Goal: Information Seeking & Learning: Find specific fact

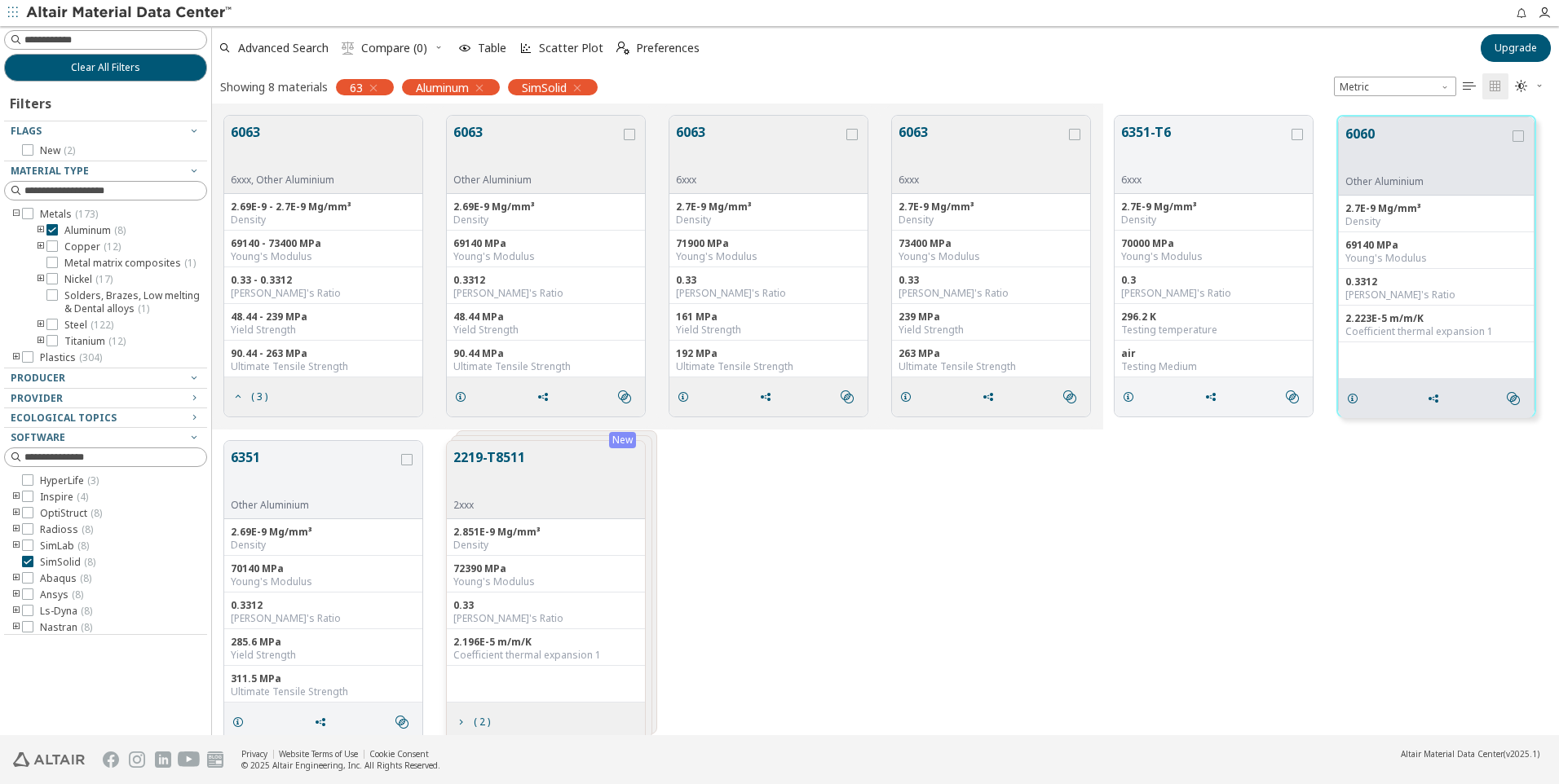
scroll to position [619, 1334]
click at [377, 86] on icon "button" at bounding box center [373, 87] width 13 height 13
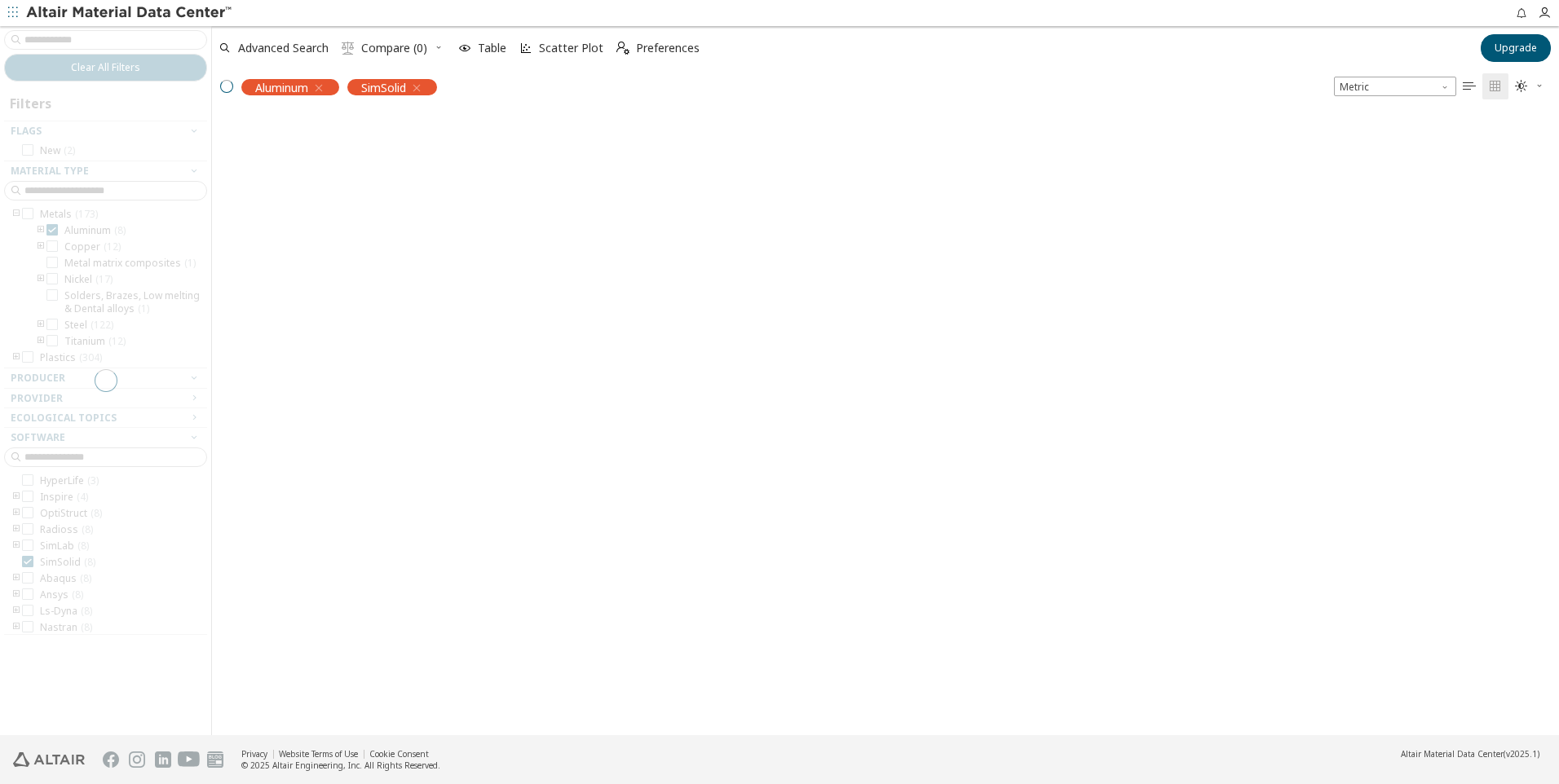
click at [137, 45] on div at bounding box center [105, 380] width 211 height 709
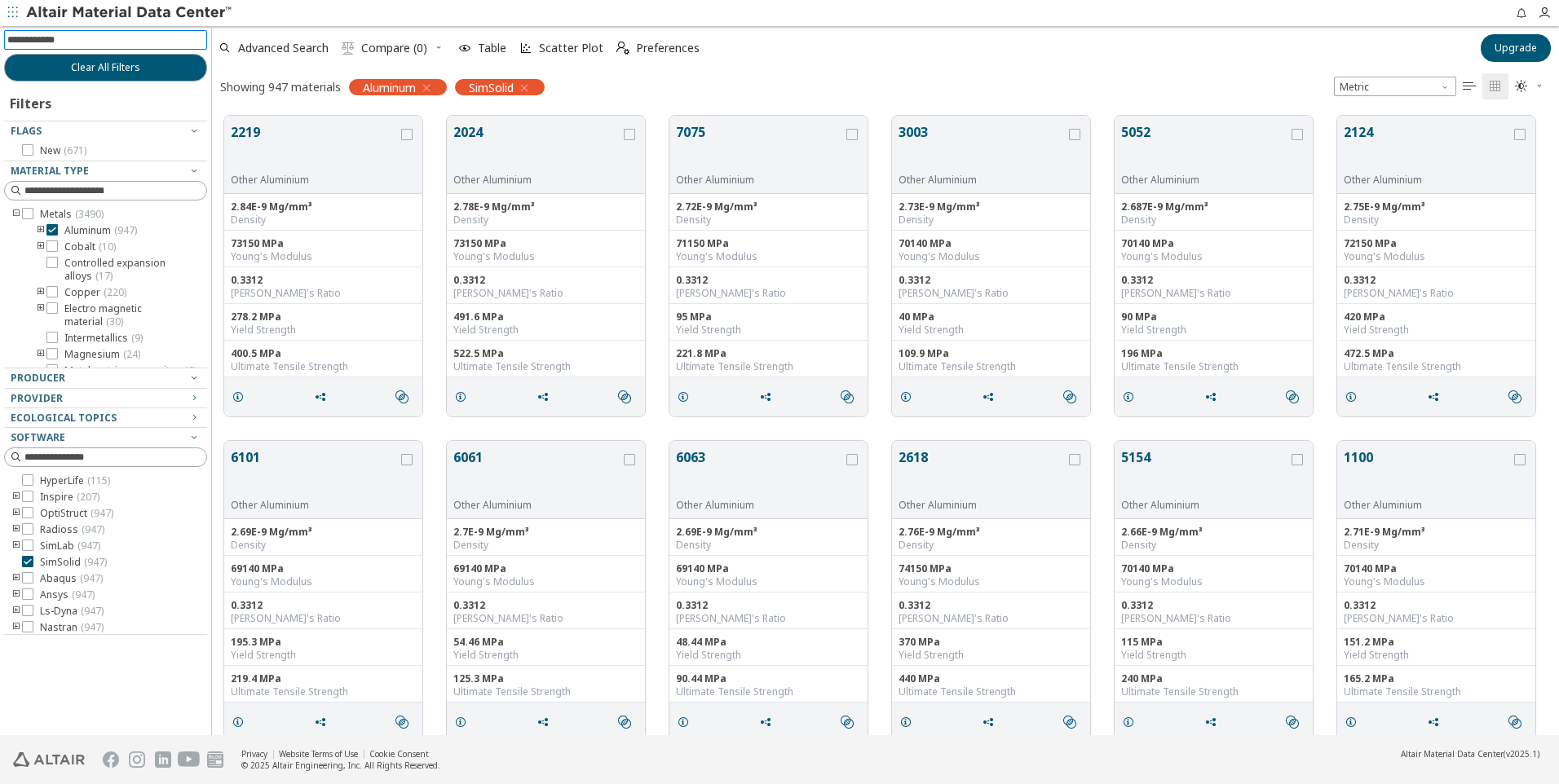
click at [123, 39] on input at bounding box center [106, 40] width 200 height 18
type input "**"
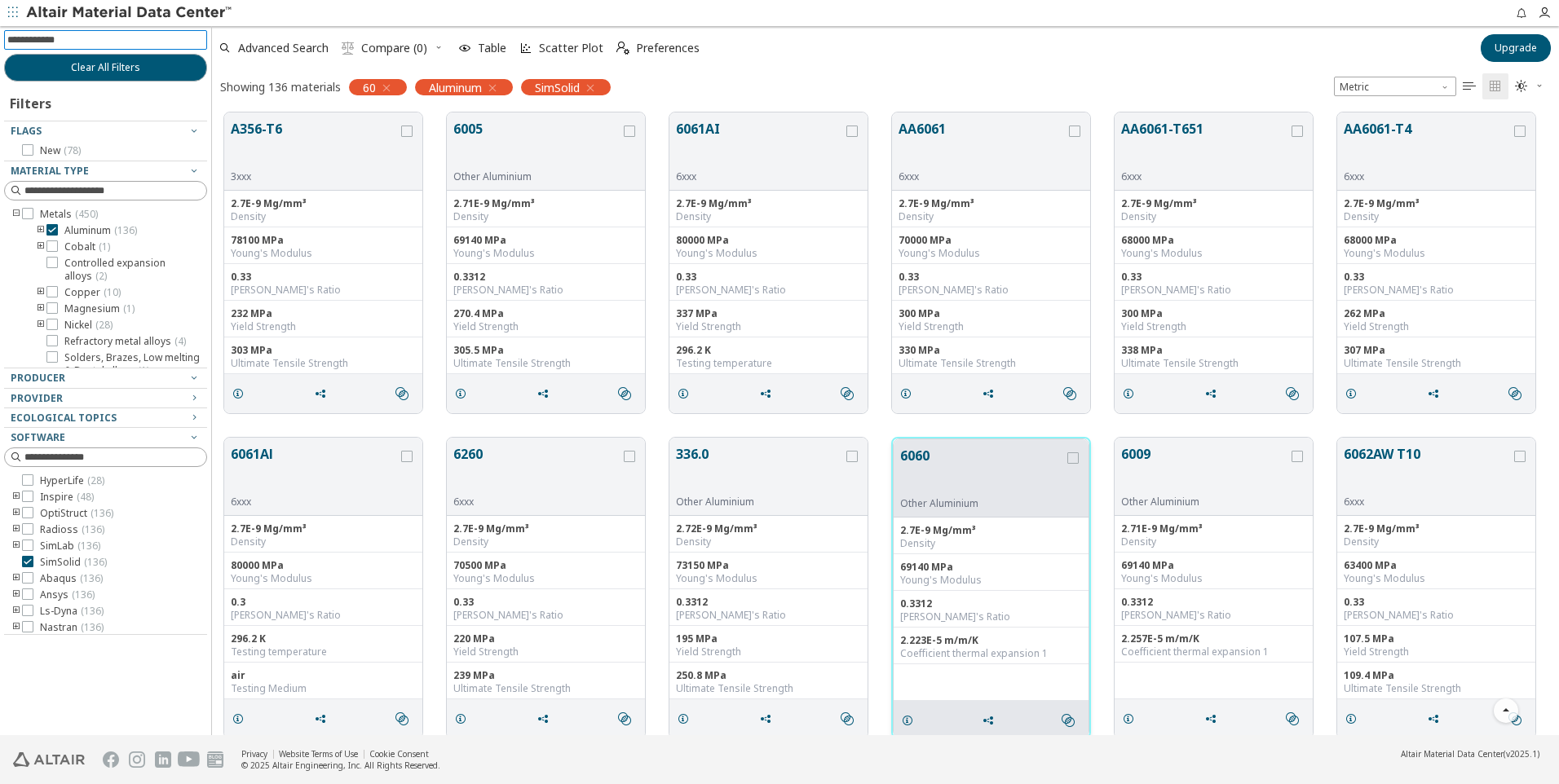
scroll to position [1386, 0]
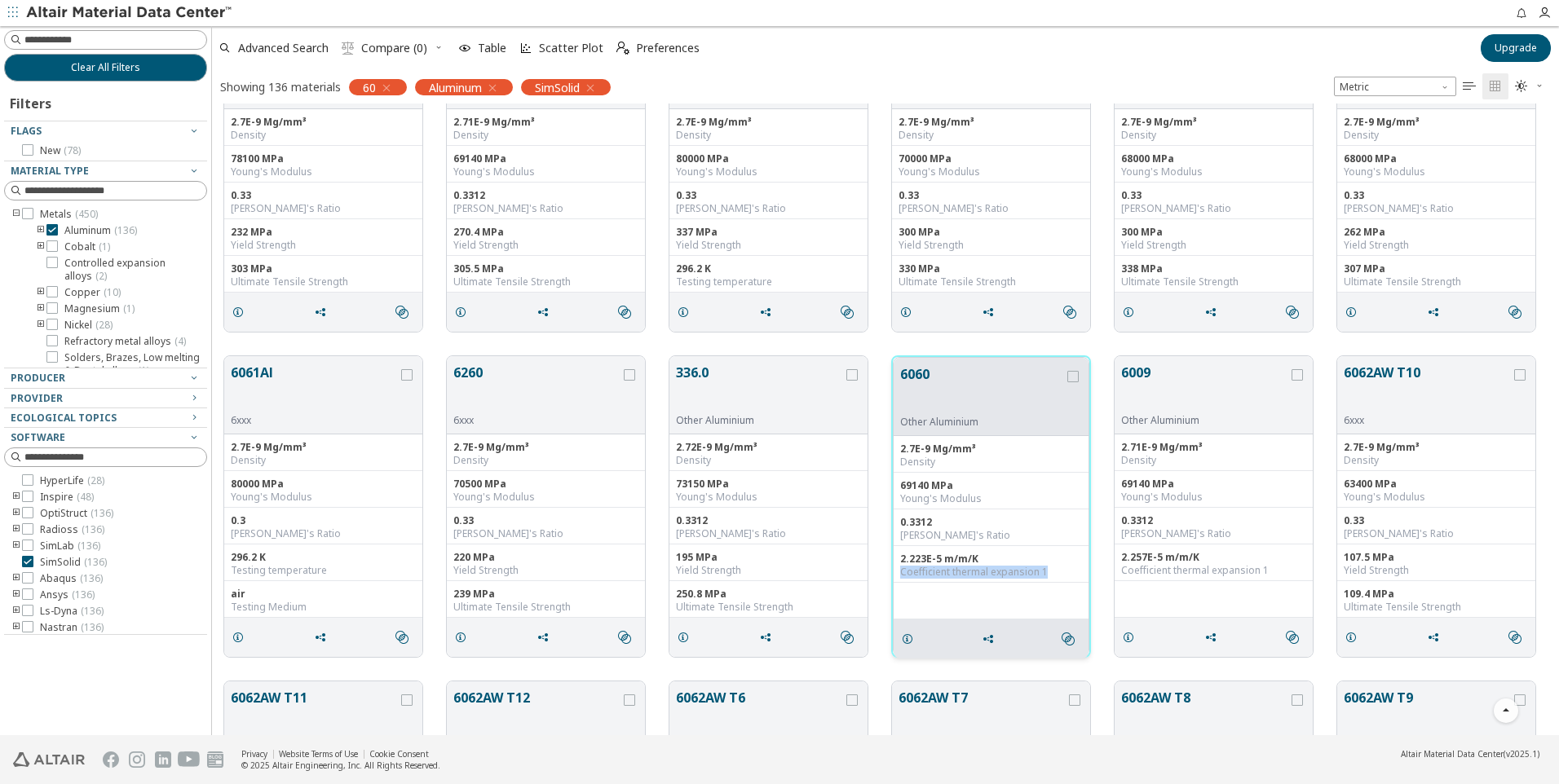
drag, startPoint x: 981, startPoint y: 558, endPoint x: 1048, endPoint y: 573, distance: 68.7
click at [1048, 573] on div "2.223E-5 m/m/K Coefficient thermal expansion 1" at bounding box center [992, 564] width 195 height 36
drag, startPoint x: 1048, startPoint y: 573, endPoint x: 953, endPoint y: 592, distance: 96.9
click at [953, 592] on div "grid" at bounding box center [991, 595] width 181 height 13
